Goal: Check status: Check status

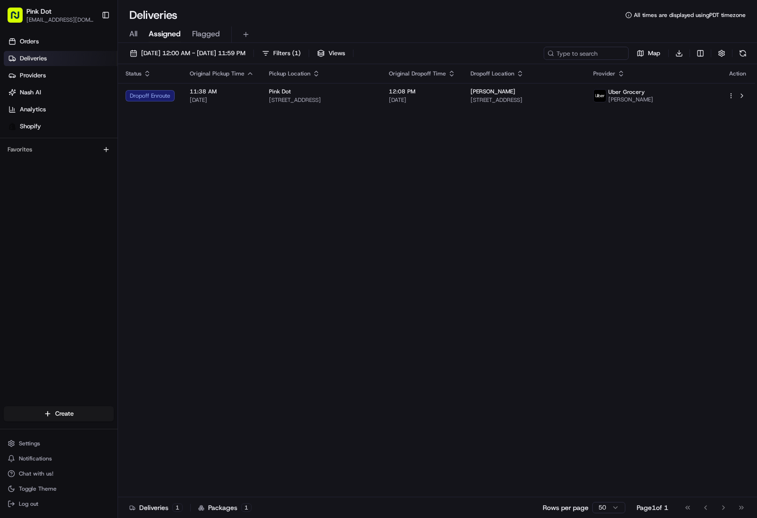
click at [568, 200] on div "Status Original Pickup Time Pickup Location Original Dropoff Time Dropoff Locat…" at bounding box center [436, 280] width 637 height 433
click at [545, 277] on div "Status Original Pickup Time Pickup Location Original Dropoff Time Dropoff Locat…" at bounding box center [436, 280] width 637 height 433
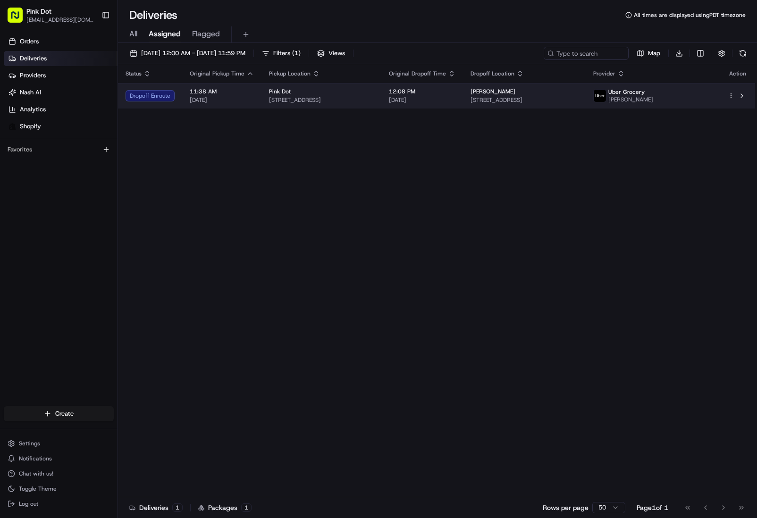
click at [421, 100] on td "12:08 PM [DATE]" at bounding box center [422, 95] width 82 height 25
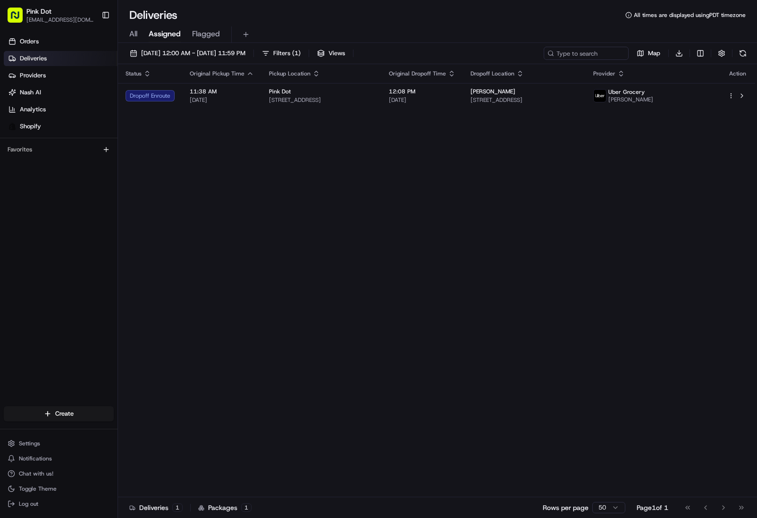
drag, startPoint x: 408, startPoint y: 212, endPoint x: 197, endPoint y: 121, distance: 229.5
click at [69, 43] on link "Orders" at bounding box center [61, 41] width 114 height 15
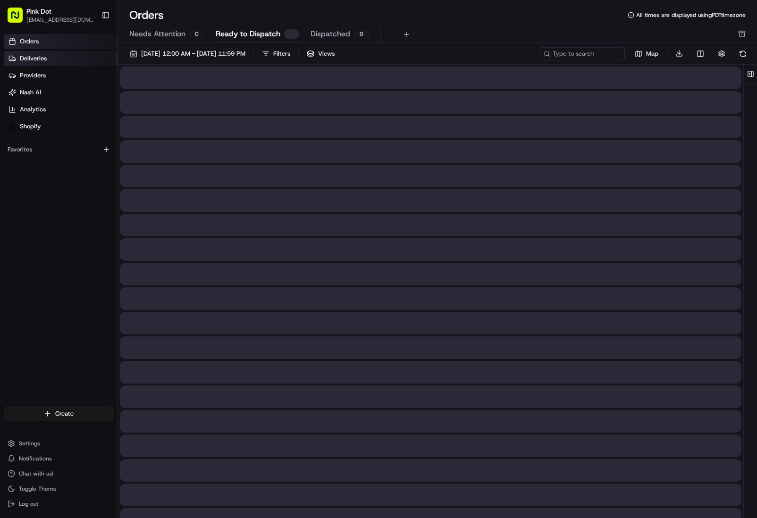
click at [65, 61] on link "Deliveries" at bounding box center [61, 58] width 114 height 15
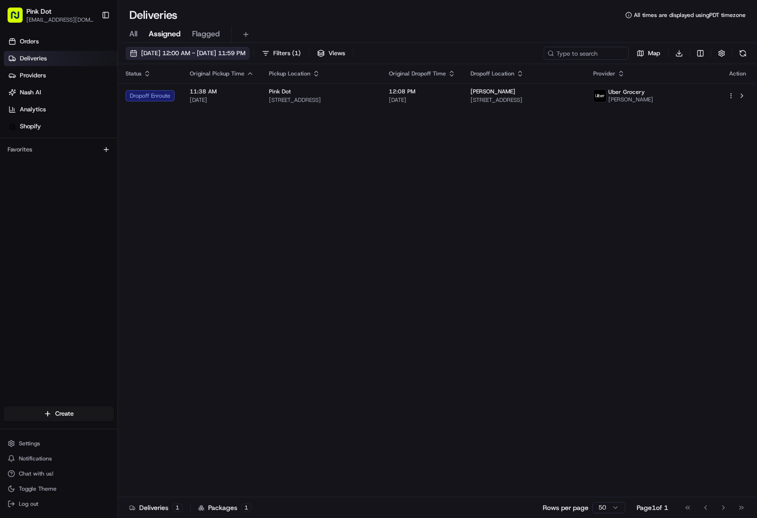
click at [148, 53] on span "[DATE] 12:00 AM - [DATE] 11:59 PM" at bounding box center [193, 53] width 104 height 8
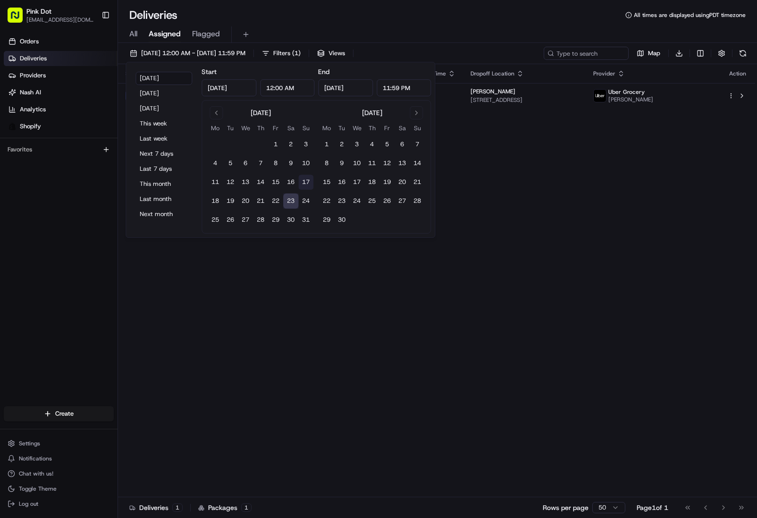
click at [307, 183] on button "17" at bounding box center [305, 182] width 15 height 15
type input "[DATE]"
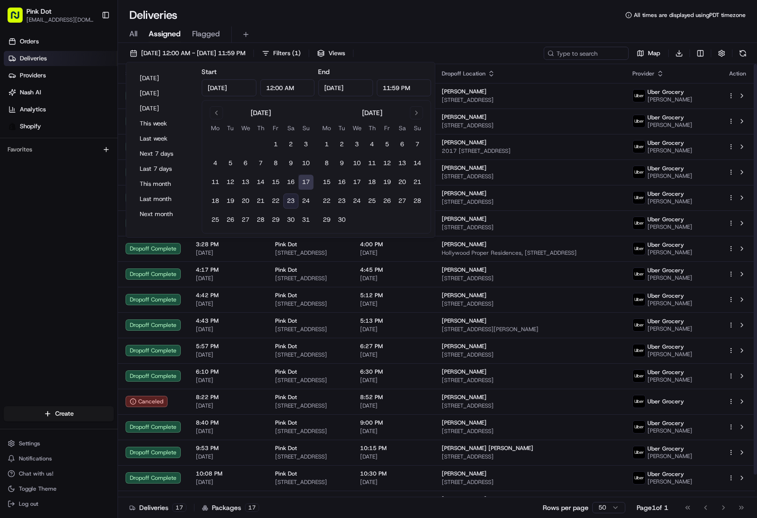
click at [475, 49] on div "[DATE] 12:00 AM - [DATE] 11:59 PM Filters ( 1 ) Views Map Download" at bounding box center [437, 55] width 639 height 17
